Goal: Information Seeking & Learning: Learn about a topic

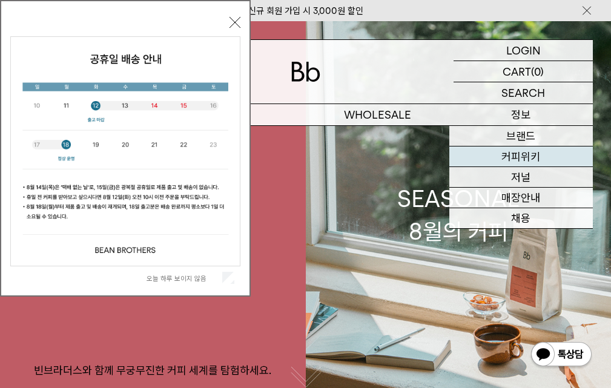
click at [511, 155] on link "커피위키" at bounding box center [522, 157] width 144 height 21
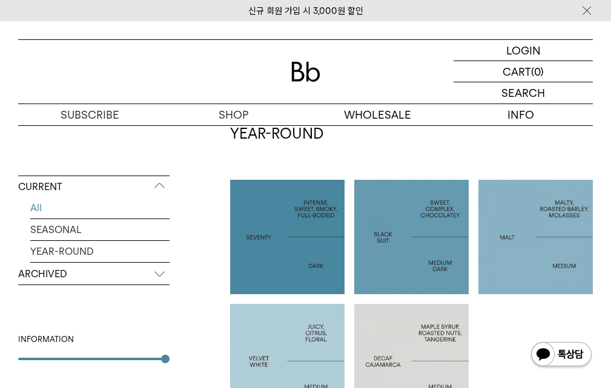
scroll to position [606, 0]
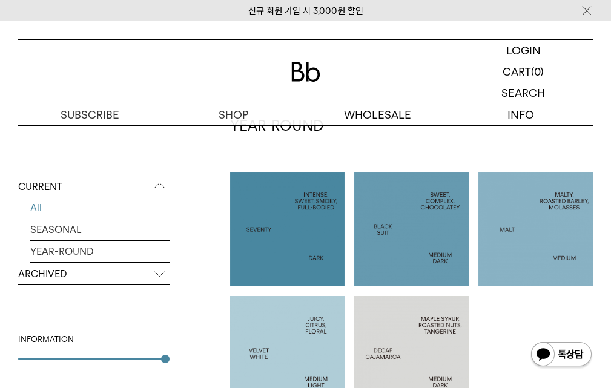
click at [331, 218] on div at bounding box center [287, 229] width 115 height 115
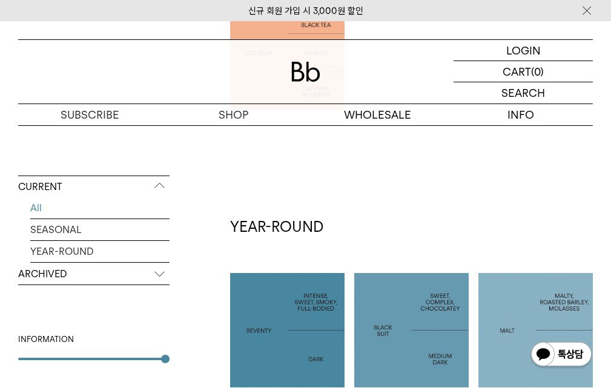
scroll to position [608, 0]
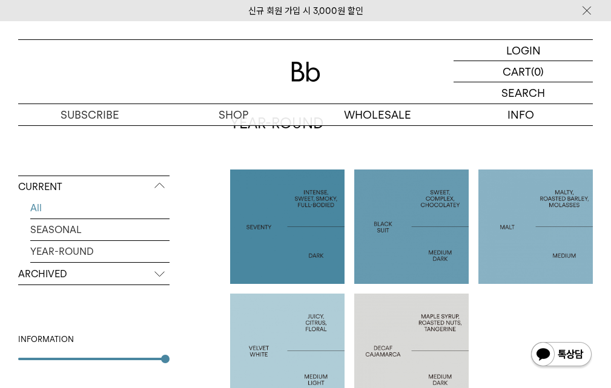
click at [388, 208] on div at bounding box center [411, 227] width 115 height 115
